Goal: Transaction & Acquisition: Purchase product/service

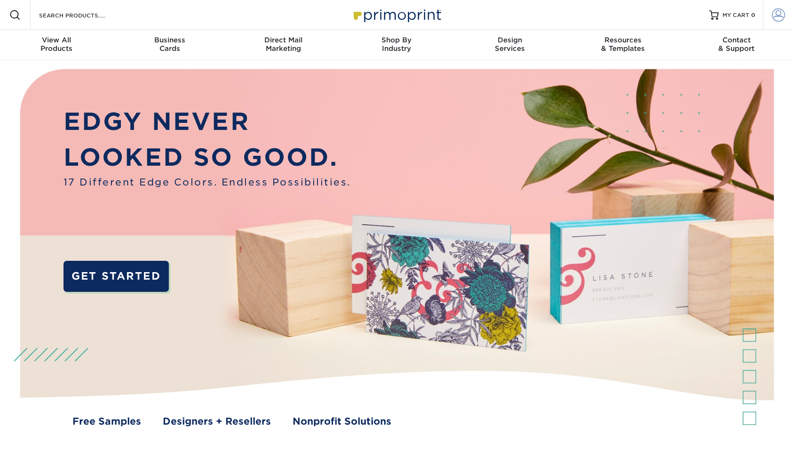
click at [777, 16] on span at bounding box center [778, 14] width 13 height 13
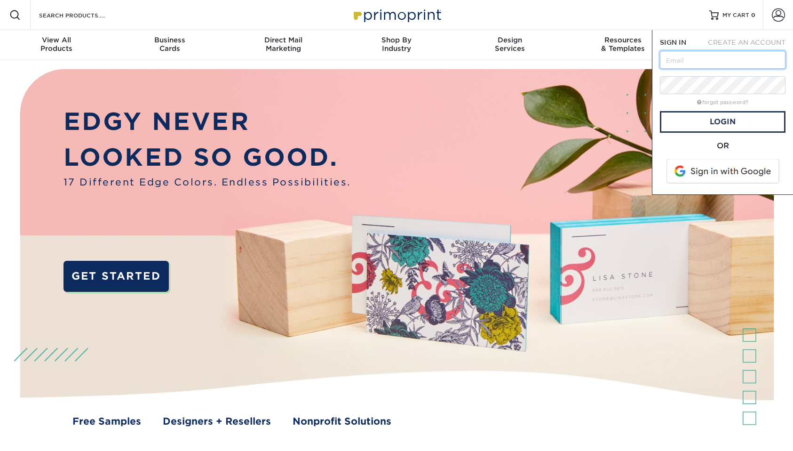
type input "[PERSON_NAME][EMAIL_ADDRESS][PERSON_NAME][DOMAIN_NAME]"
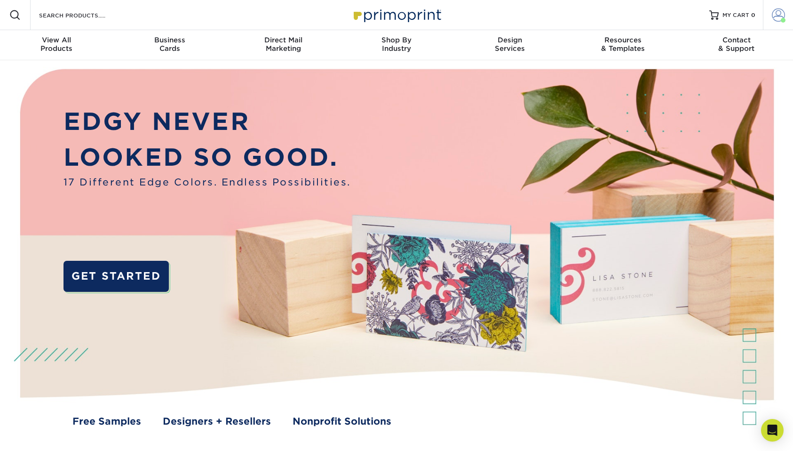
click at [776, 8] on span at bounding box center [778, 14] width 13 height 13
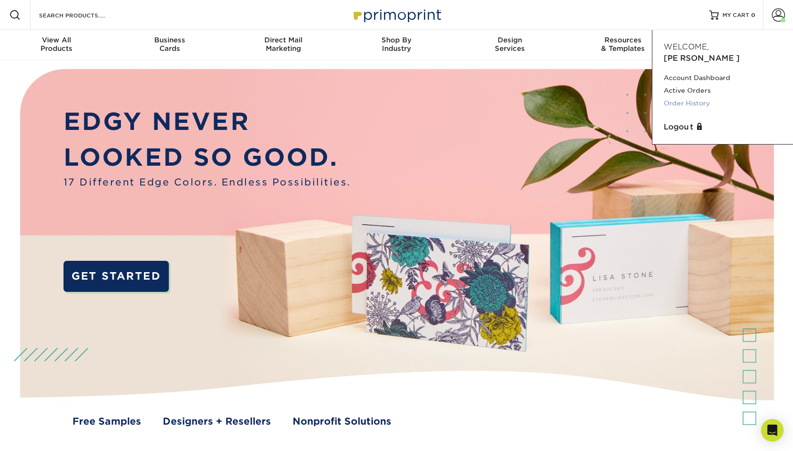
click at [695, 97] on link "Order History" at bounding box center [723, 103] width 118 height 13
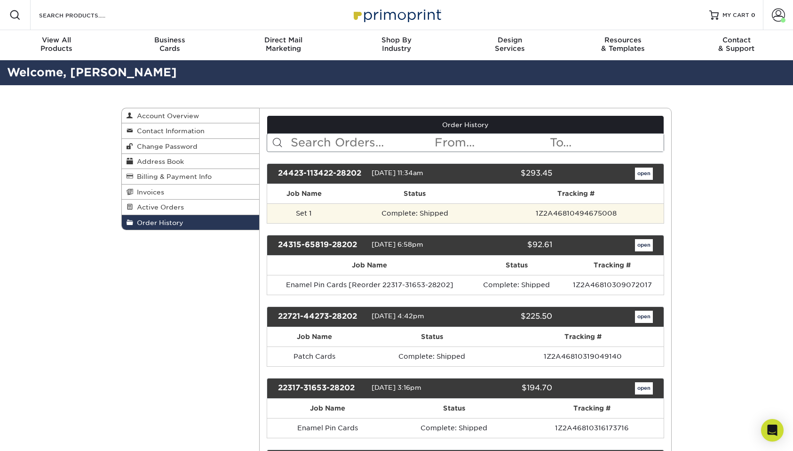
click at [376, 219] on td "Complete: Shipped" at bounding box center [415, 213] width 148 height 20
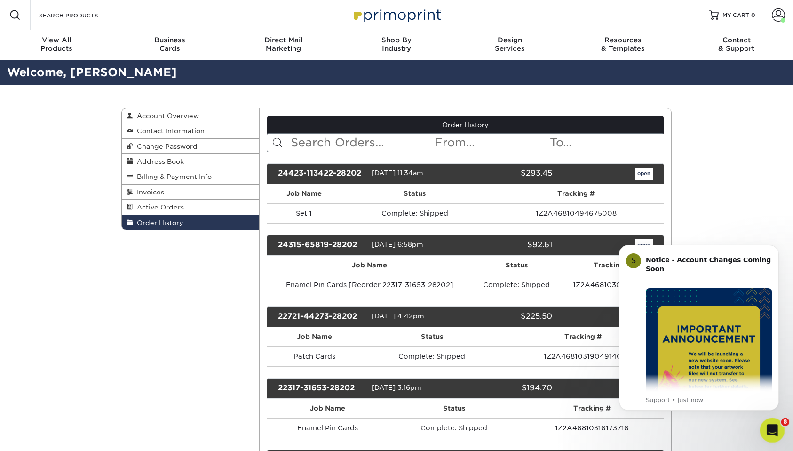
click at [770, 426] on icon "Open Intercom Messenger" at bounding box center [771, 429] width 16 height 16
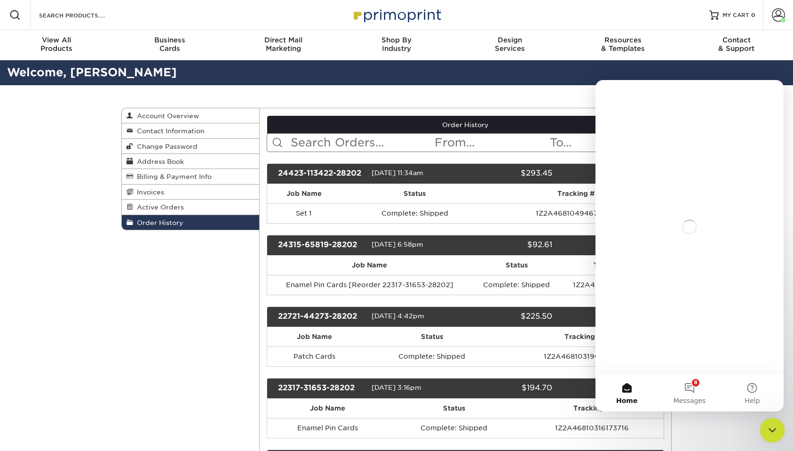
click at [770, 426] on icon "Close Intercom Messenger" at bounding box center [770, 428] width 11 height 11
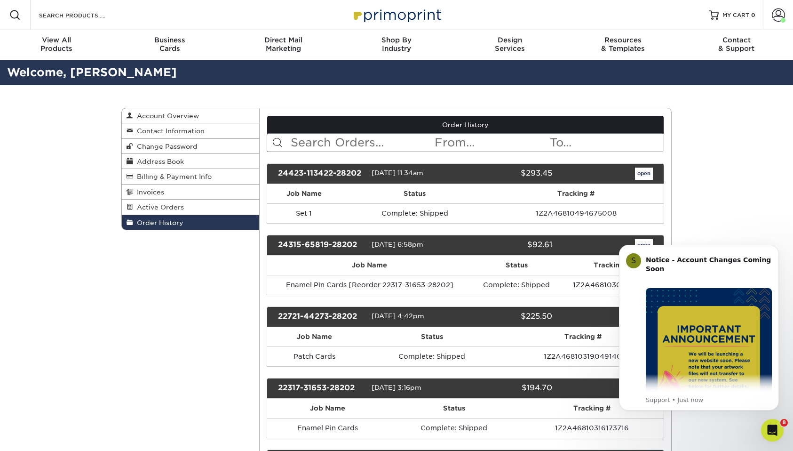
click at [490, 192] on th "Tracking #" at bounding box center [576, 193] width 175 height 19
click at [396, 173] on span "04/23/2024 11:34am" at bounding box center [398, 173] width 52 height 8
click at [345, 174] on div "24423-113422-28202" at bounding box center [321, 173] width 101 height 12
click at [306, 199] on th "Job Name" at bounding box center [304, 193] width 74 height 19
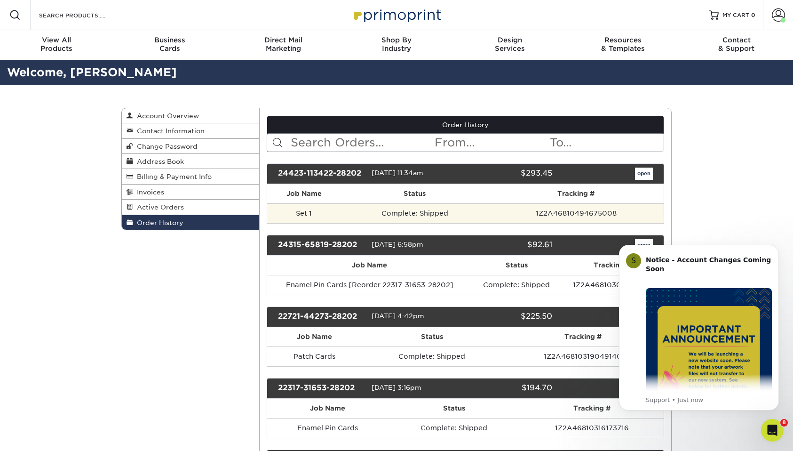
click at [307, 209] on td "Set 1" at bounding box center [304, 213] width 74 height 20
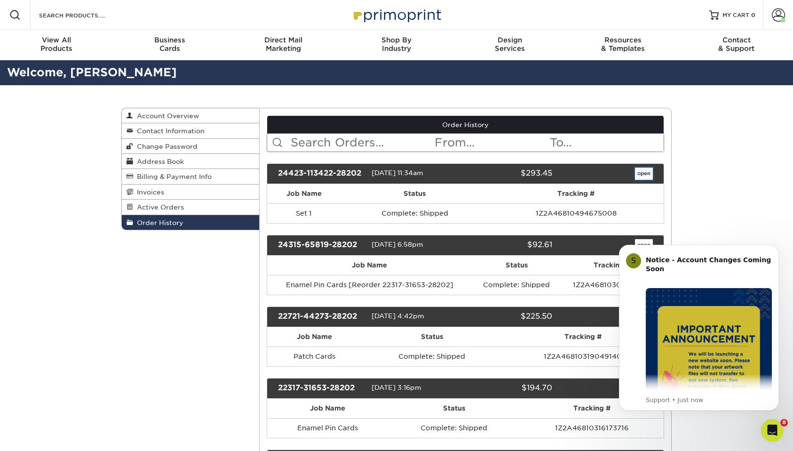
click at [643, 172] on link "open" at bounding box center [644, 173] width 18 height 12
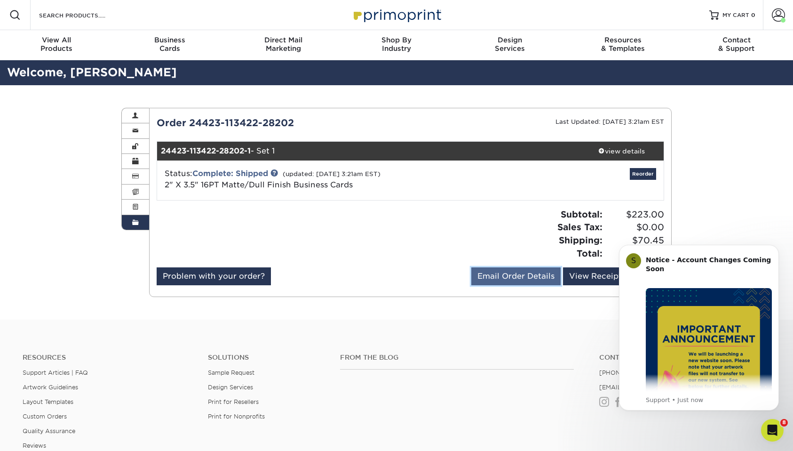
click at [537, 280] on link "Email Order Details" at bounding box center [515, 276] width 89 height 18
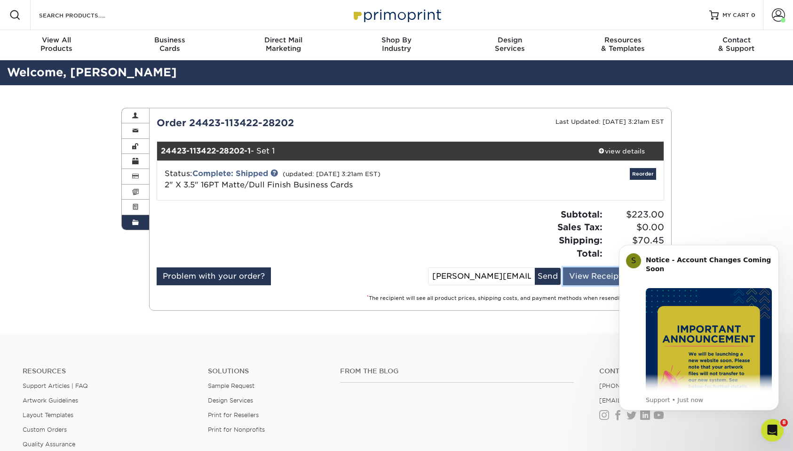
click at [577, 274] on link "View Receipt" at bounding box center [595, 276] width 65 height 18
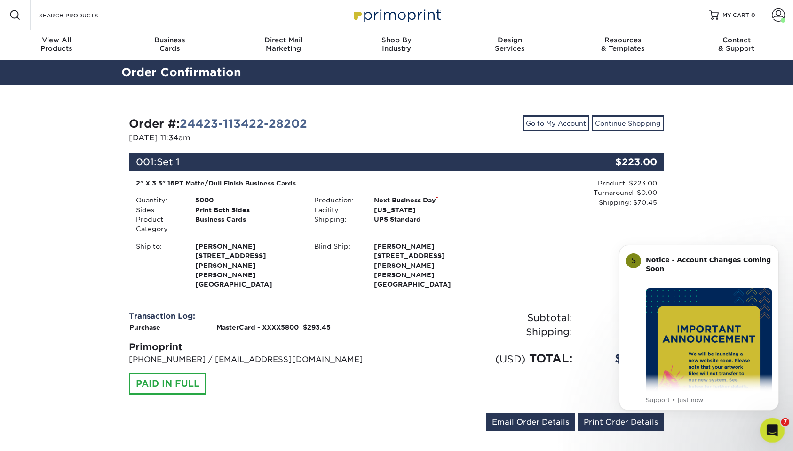
click at [771, 435] on div "Open Intercom Messenger" at bounding box center [770, 428] width 31 height 31
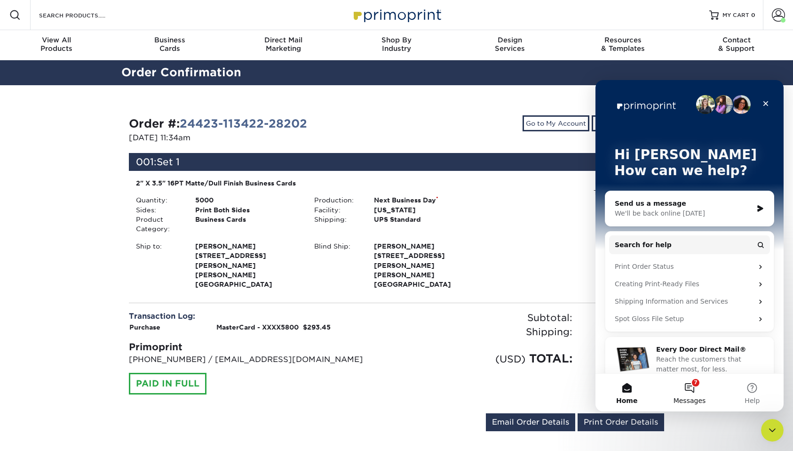
click at [680, 398] on span "Messages" at bounding box center [689, 400] width 32 height 7
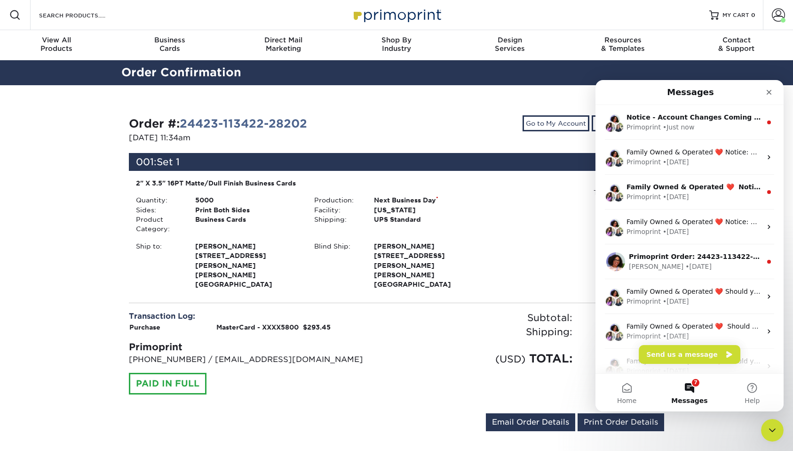
click at [680, 398] on span "Messages" at bounding box center [689, 400] width 36 height 7
click at [768, 91] on icon "Close" at bounding box center [769, 92] width 8 height 8
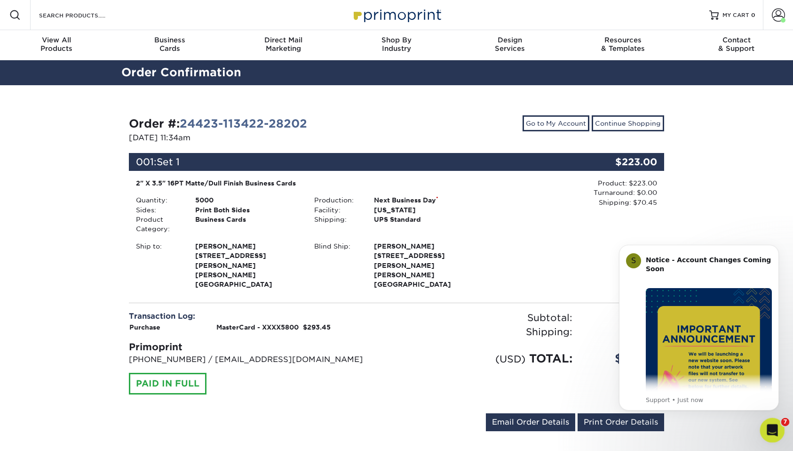
click at [770, 428] on icon "Open Intercom Messenger" at bounding box center [771, 429] width 16 height 16
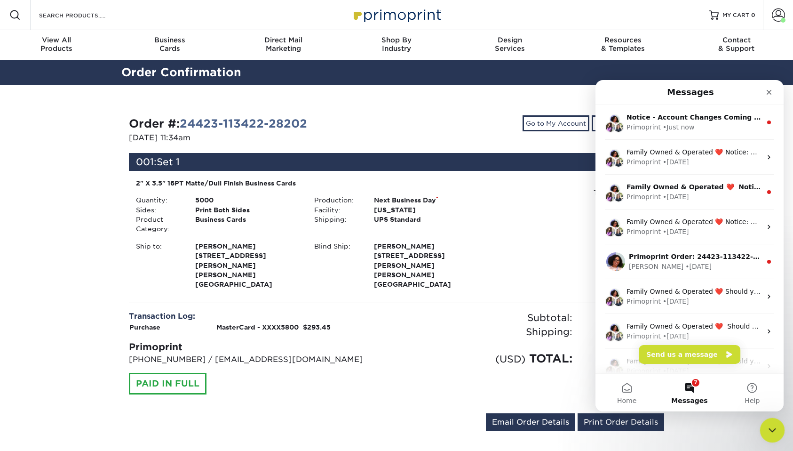
click at [770, 428] on icon "Close Intercom Messenger" at bounding box center [770, 428] width 11 height 11
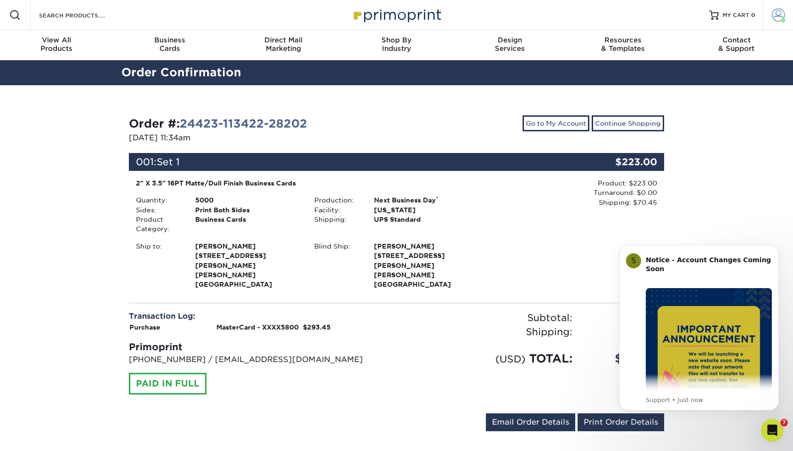
click at [783, 17] on span at bounding box center [778, 14] width 13 height 13
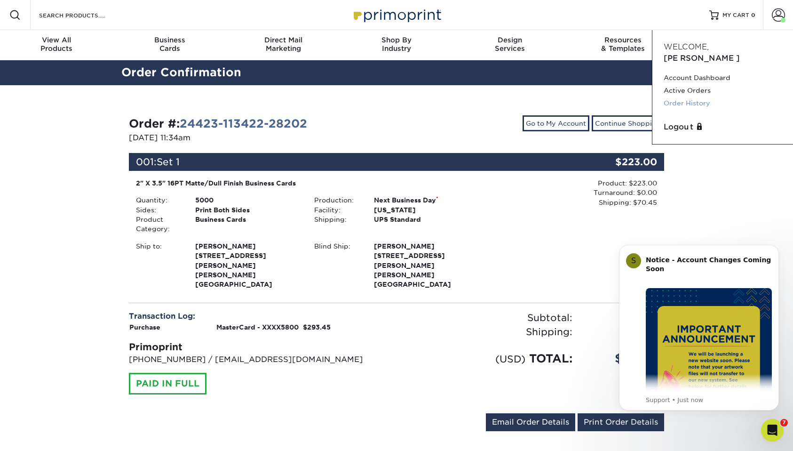
click at [695, 97] on link "Order History" at bounding box center [723, 103] width 118 height 13
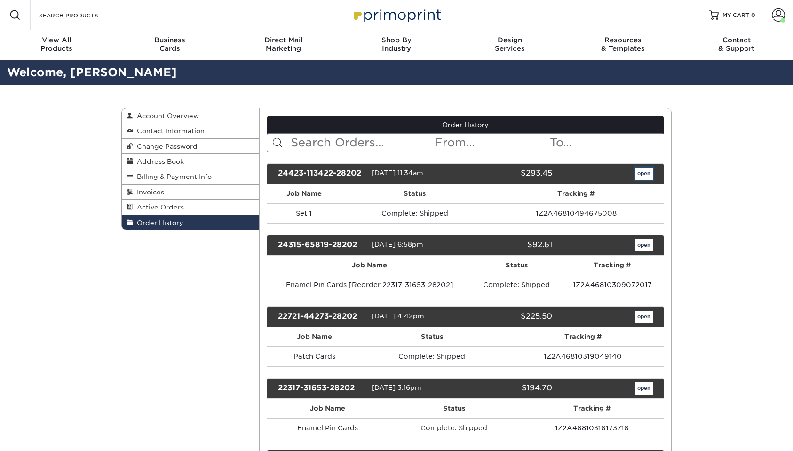
click at [650, 175] on link "open" at bounding box center [644, 173] width 18 height 12
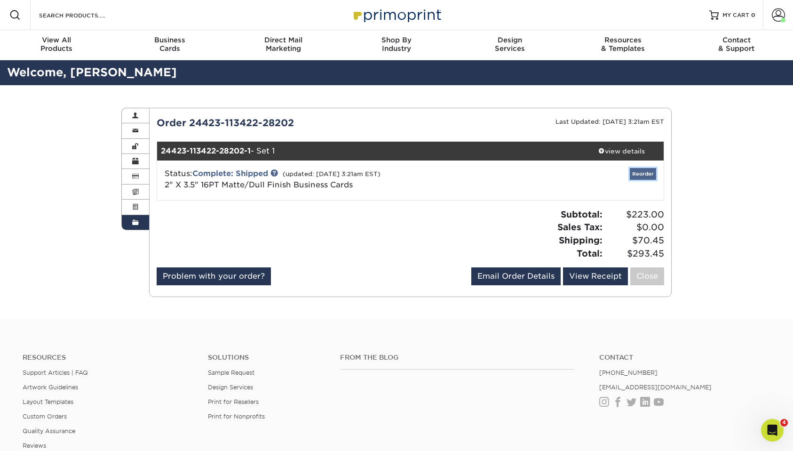
click at [650, 176] on link "Reorder" at bounding box center [643, 174] width 26 height 12
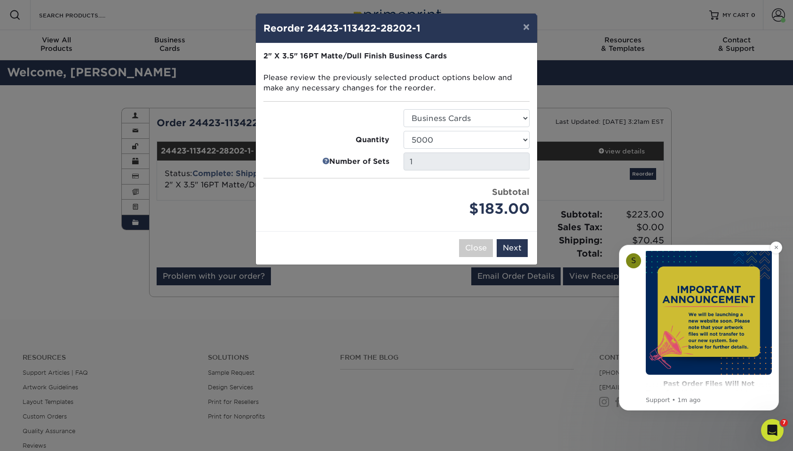
scroll to position [40, 0]
click at [512, 140] on select "100 250 500 1000 2500 5000 7500 10000 15000 20000 25000 30000 35000 40000 45000…" at bounding box center [466, 140] width 126 height 18
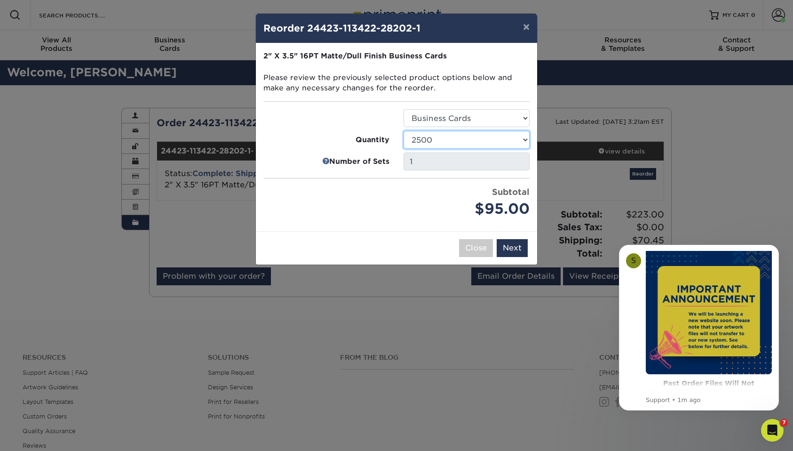
click at [509, 140] on select "100 250 500 1000 2500 5000 7500 10000 15000 20000 25000 30000 35000 40000 45000…" at bounding box center [466, 140] width 126 height 18
select select "e824bf9f-d22d-4070-926d-42c6dd5ef515"
click at [523, 248] on button "Next" at bounding box center [512, 248] width 31 height 18
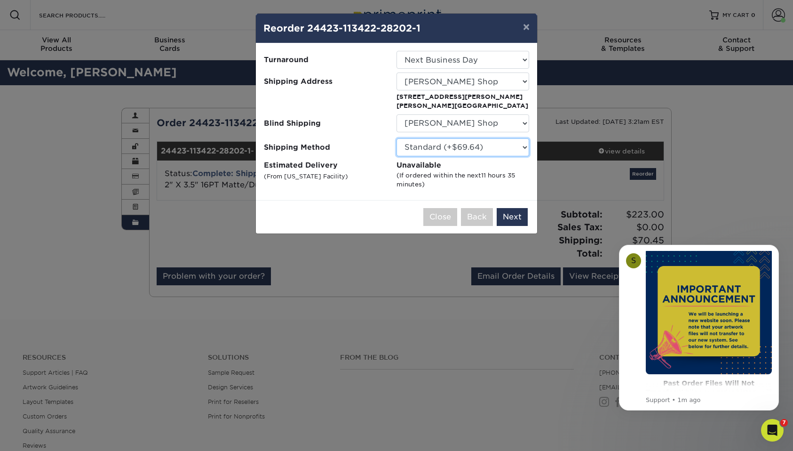
click at [521, 150] on select "Please Select Standard (+$69.64) Worldwide Expedited (+$155.08) Saver (+$188.81)" at bounding box center [462, 147] width 133 height 18
click at [520, 217] on button "Next" at bounding box center [512, 217] width 31 height 18
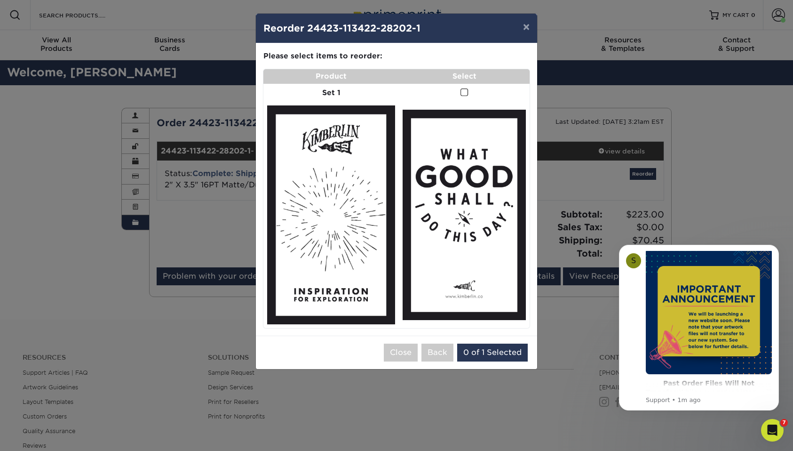
click at [464, 97] on span at bounding box center [464, 92] width 8 height 9
click at [0, 0] on input "checkbox" at bounding box center [0, 0] width 0 height 0
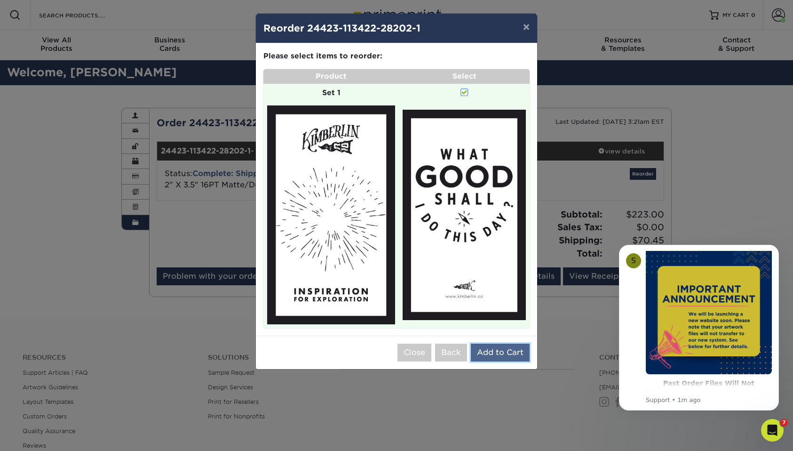
click at [486, 358] on button "Add to Cart" at bounding box center [500, 352] width 59 height 18
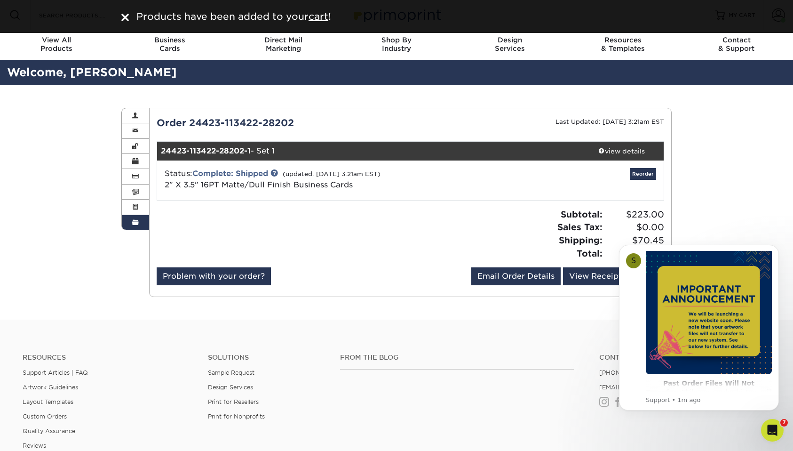
click at [128, 19] on img at bounding box center [125, 18] width 8 height 8
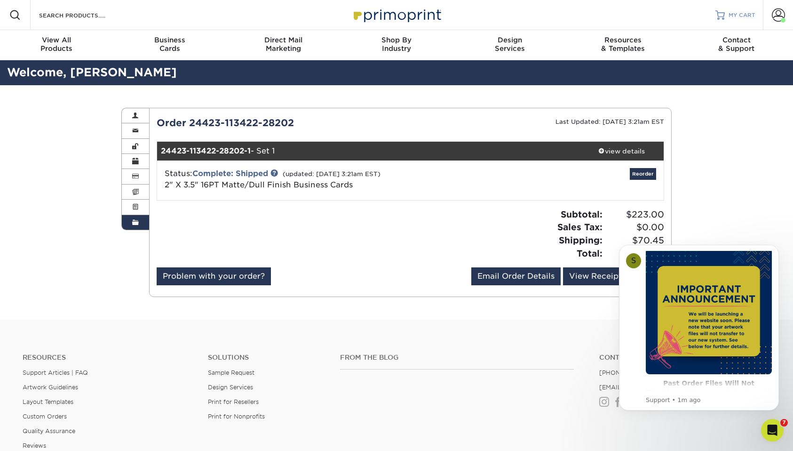
click at [731, 14] on span "MY CART" at bounding box center [741, 15] width 27 height 8
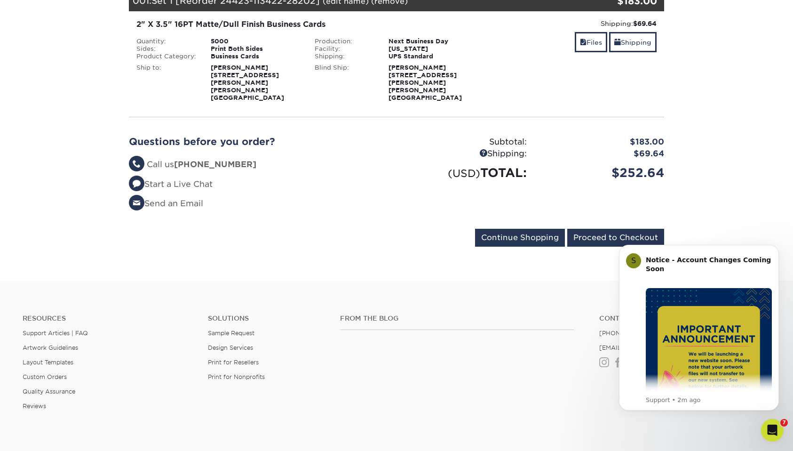
scroll to position [155, 0]
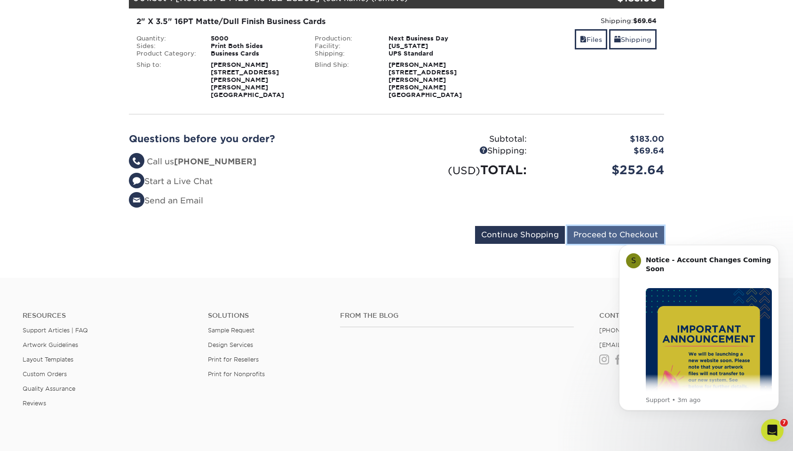
click at [588, 226] on input "Proceed to Checkout" at bounding box center [615, 235] width 97 height 18
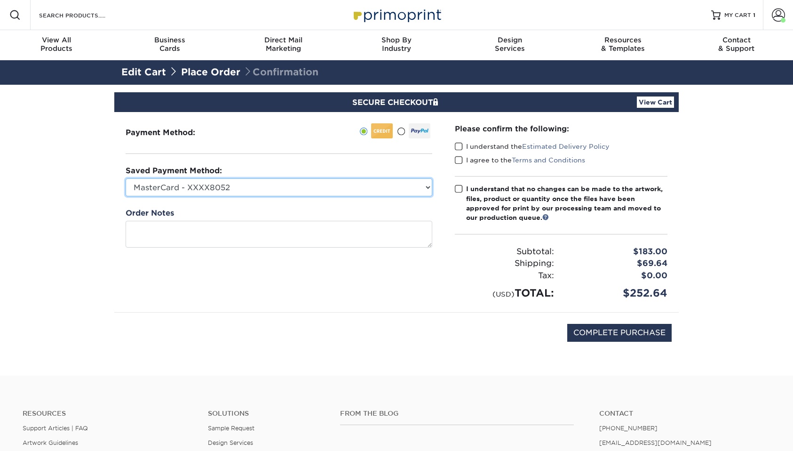
click at [313, 179] on select "MasterCard - XXXX8052 MasterCard - XXXX6302 MasterCard - XXXX6952 MasterCard - …" at bounding box center [279, 187] width 307 height 18
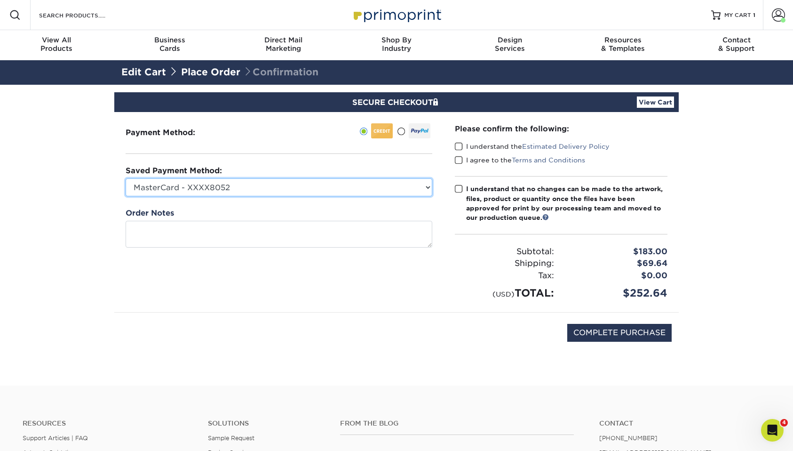
select select "59004"
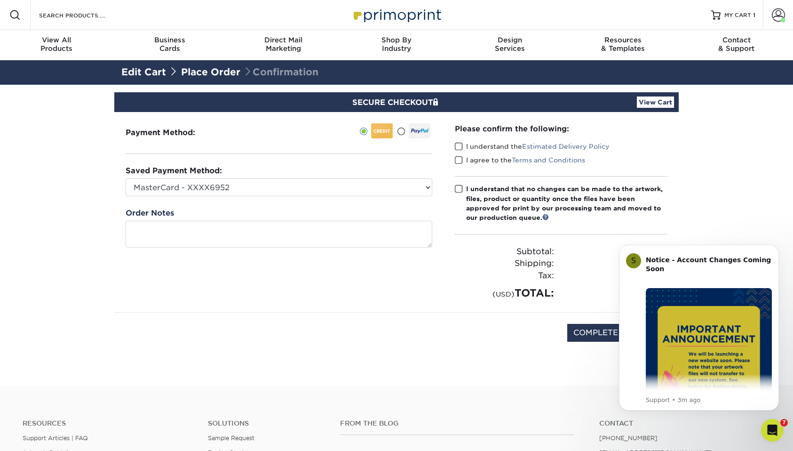
click at [456, 142] on span at bounding box center [459, 146] width 8 height 9
click at [0, 0] on input "I understand the Estimated Delivery Policy" at bounding box center [0, 0] width 0 height 0
click at [456, 158] on span at bounding box center [459, 160] width 8 height 9
click at [0, 0] on input "I agree to the Terms and Conditions" at bounding box center [0, 0] width 0 height 0
click at [456, 188] on span at bounding box center [459, 188] width 8 height 9
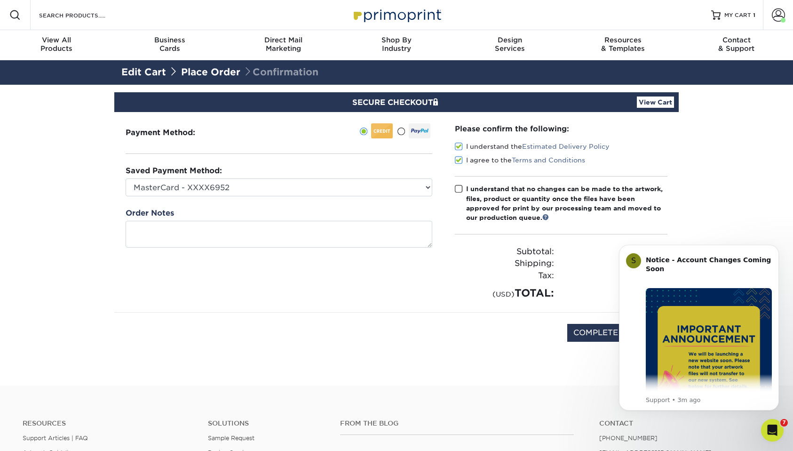
click at [0, 0] on input "I understand that no changes can be made to the artwork, files, product or quan…" at bounding box center [0, 0] width 0 height 0
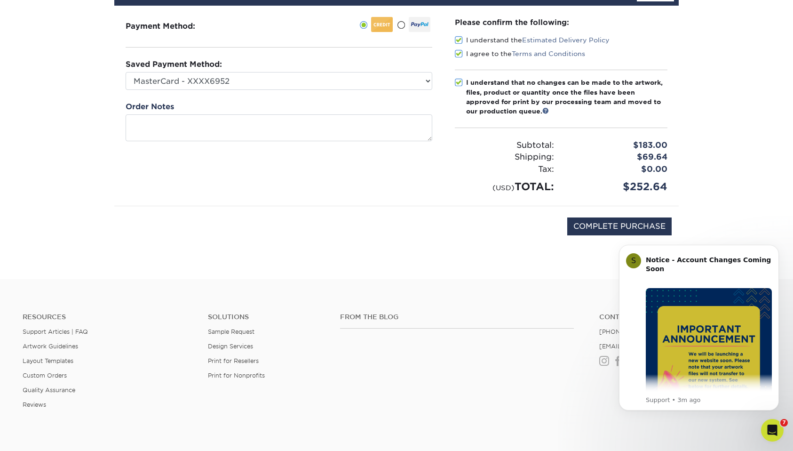
scroll to position [121, 0]
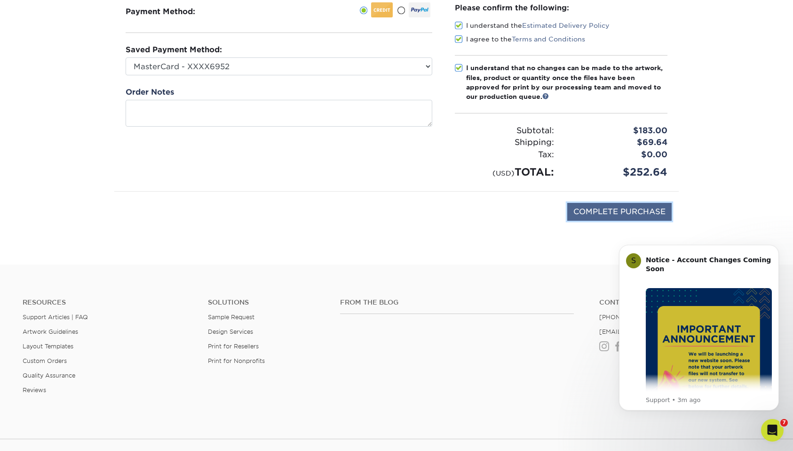
click at [597, 212] on input "COMPLETE PURCHASE" at bounding box center [619, 212] width 104 height 18
type input "PROCESSING, PLEASE WAIT..."
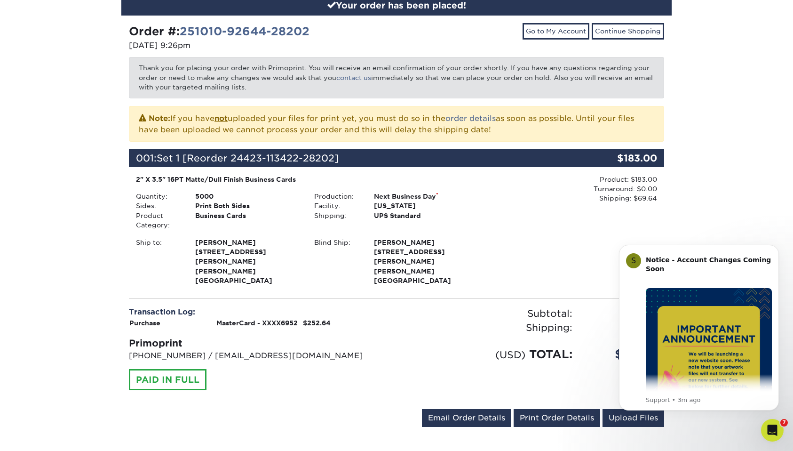
scroll to position [126, 0]
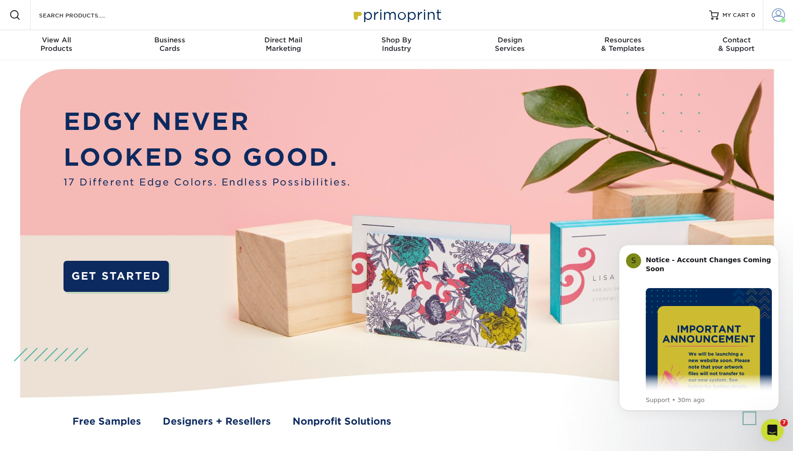
click at [309, 14] on span at bounding box center [778, 14] width 13 height 13
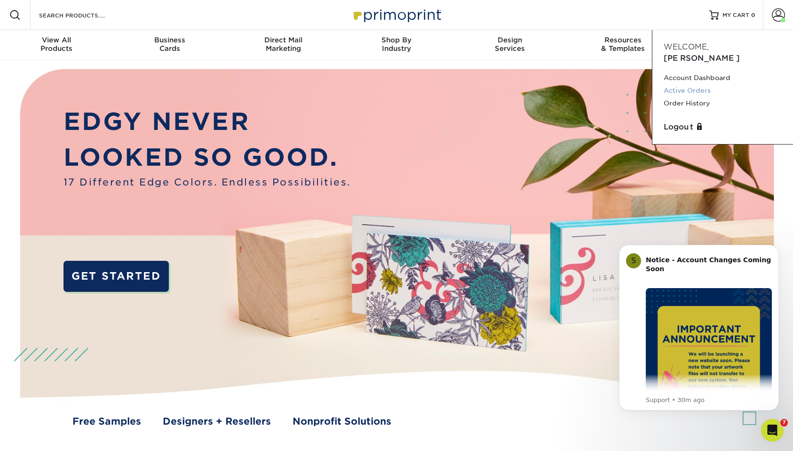
click at [309, 84] on link "Active Orders" at bounding box center [723, 90] width 118 height 13
